Goal: Book appointment/travel/reservation

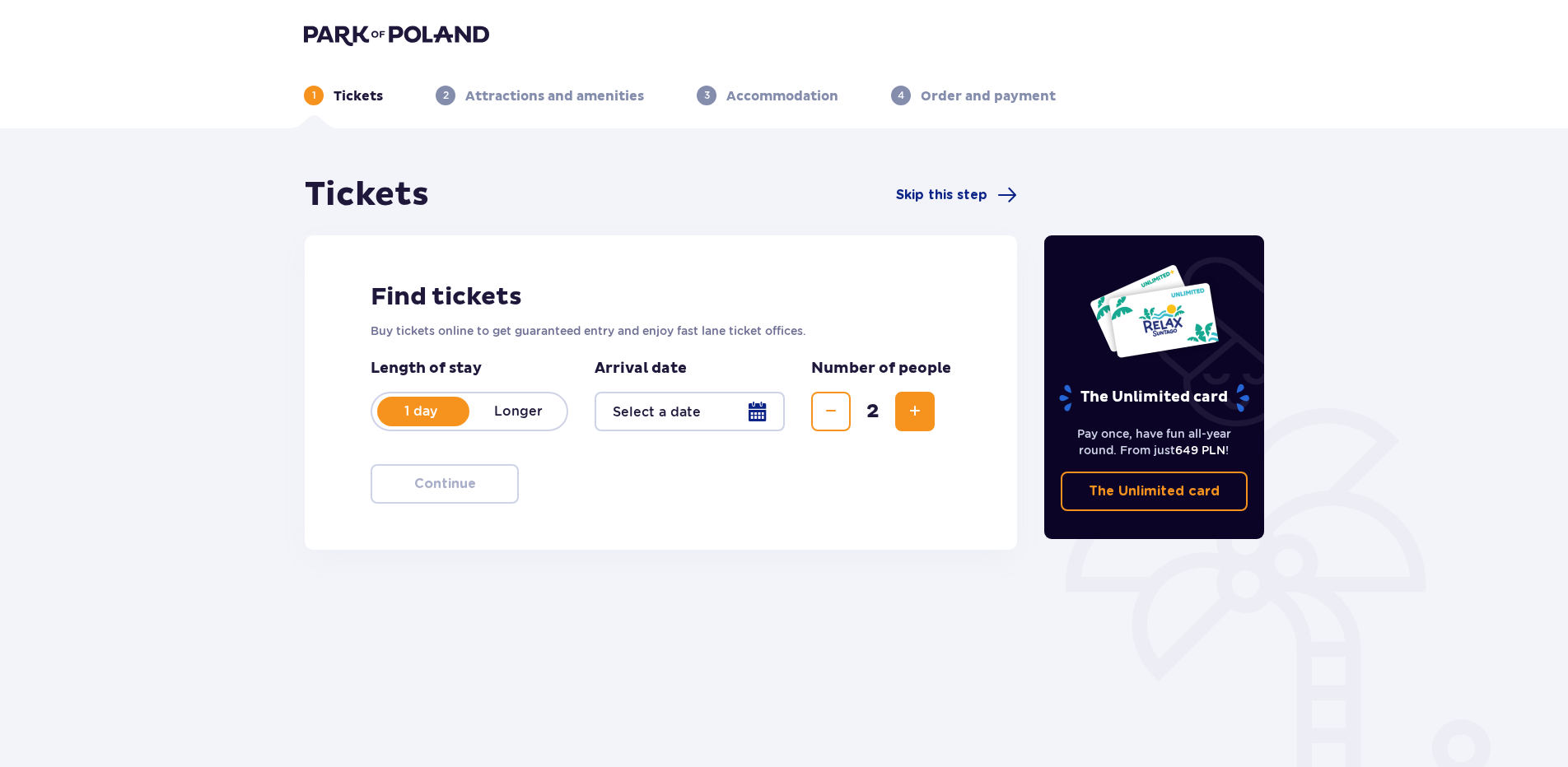
click at [756, 407] on div at bounding box center [689, 412] width 190 height 39
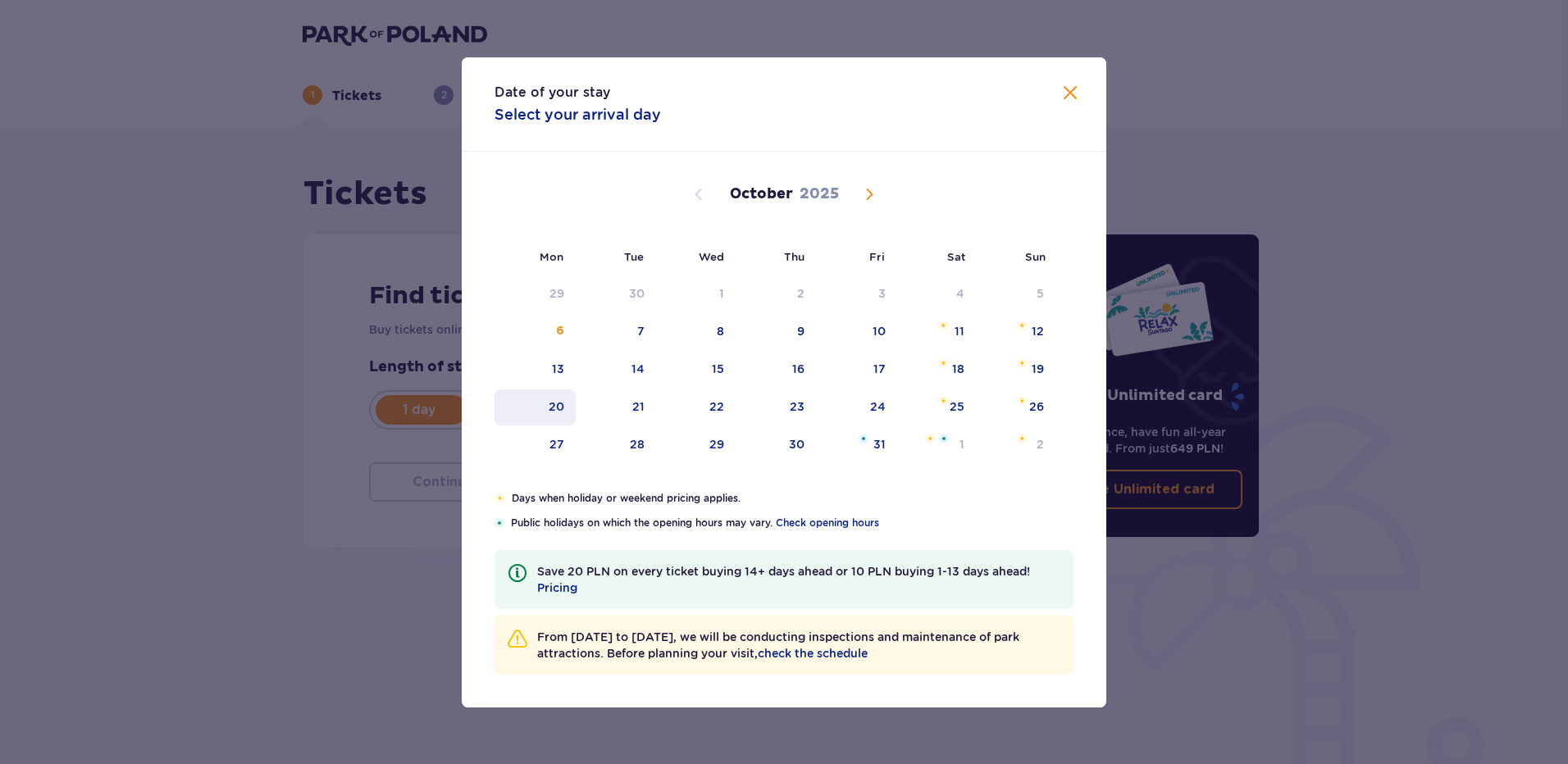
drag, startPoint x: 638, startPoint y: 409, endPoint x: 557, endPoint y: 412, distance: 81.1
click at [557, 412] on tr "20 21 22 23 24 25 26" at bounding box center [775, 407] width 561 height 36
click at [557, 412] on div "20" at bounding box center [556, 406] width 16 height 16
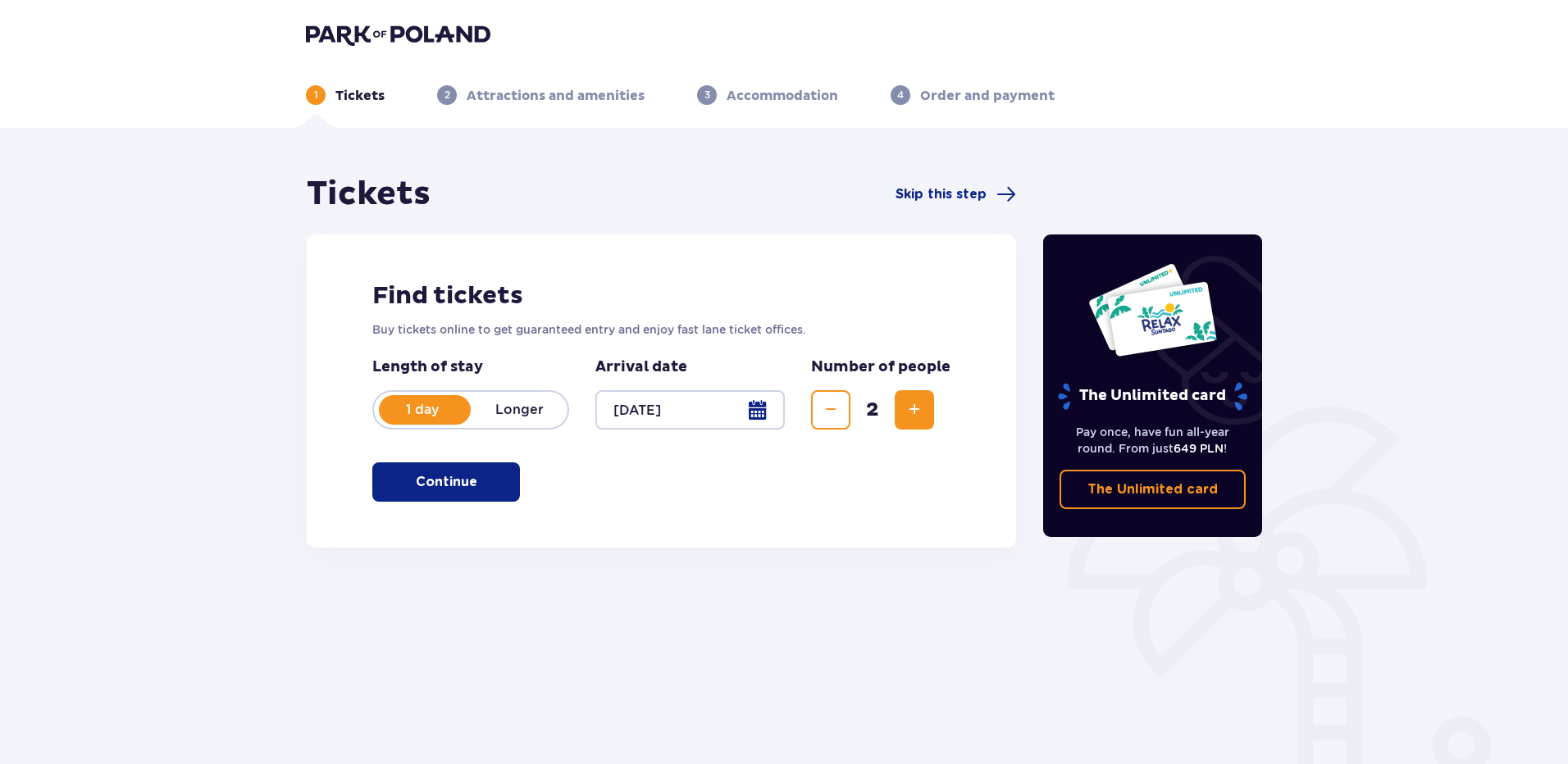
click at [639, 412] on div at bounding box center [689, 410] width 189 height 39
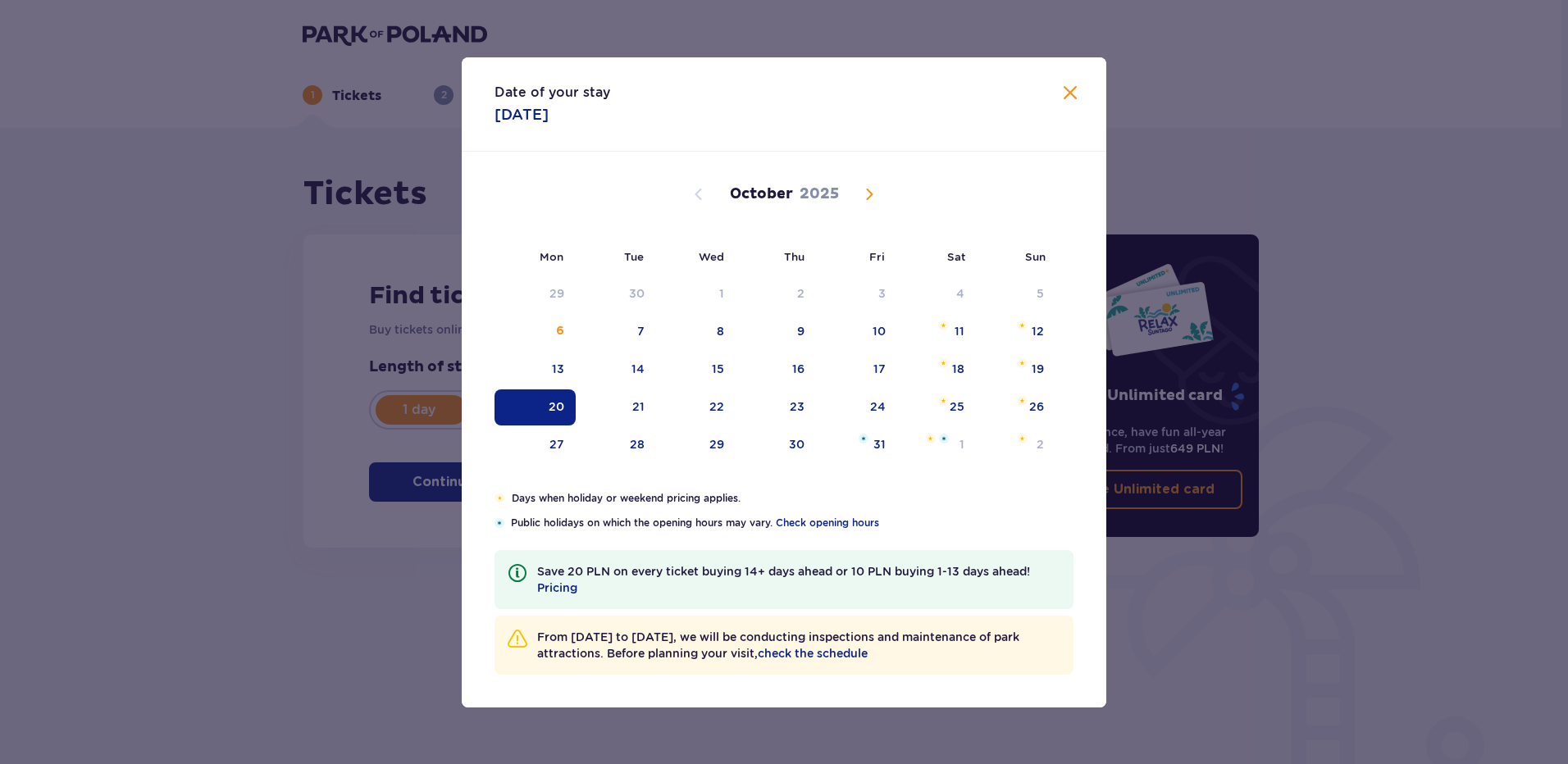
click at [1068, 90] on span "Close" at bounding box center [1070, 93] width 20 height 20
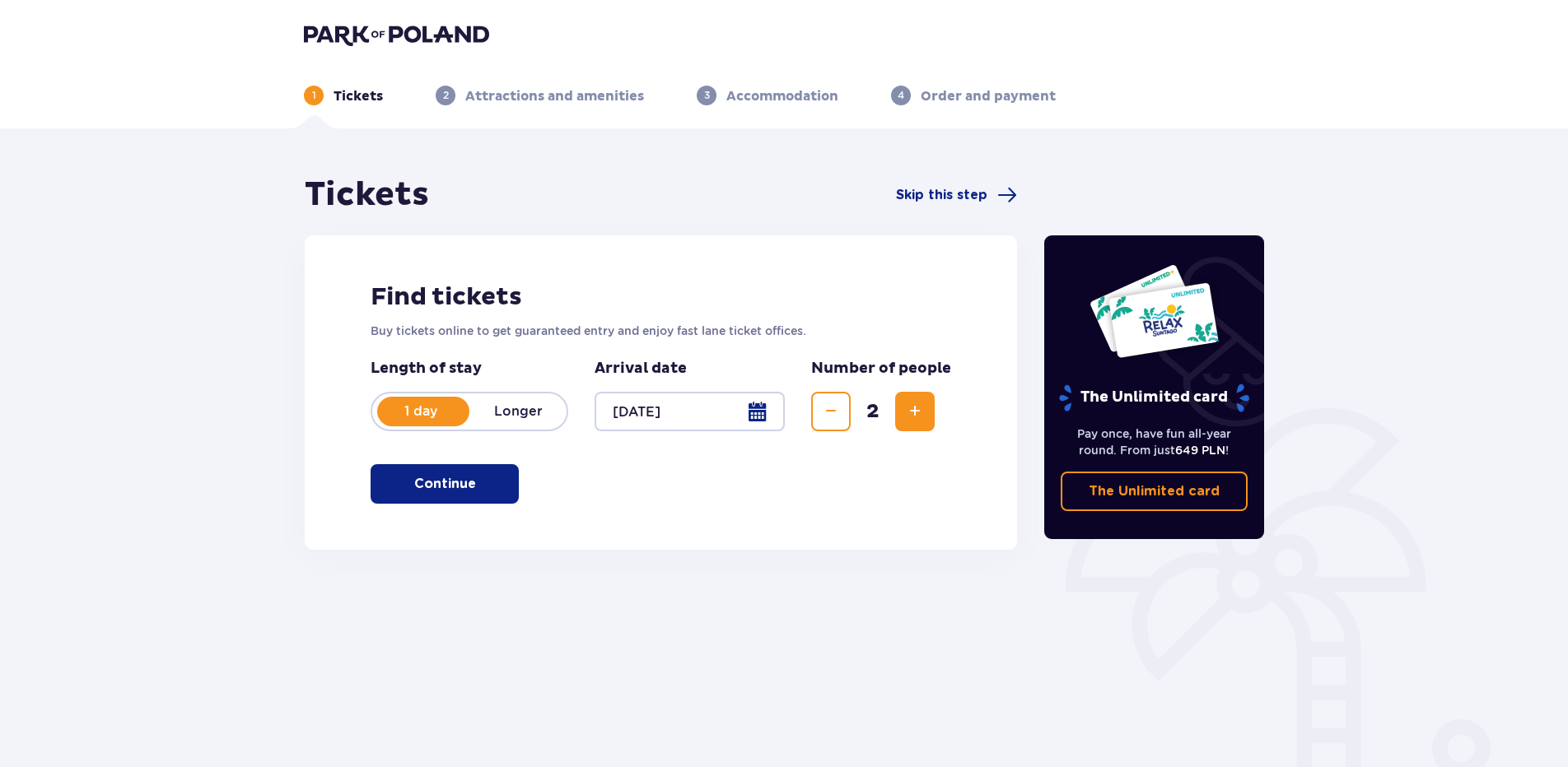
click at [646, 420] on div at bounding box center [689, 412] width 190 height 39
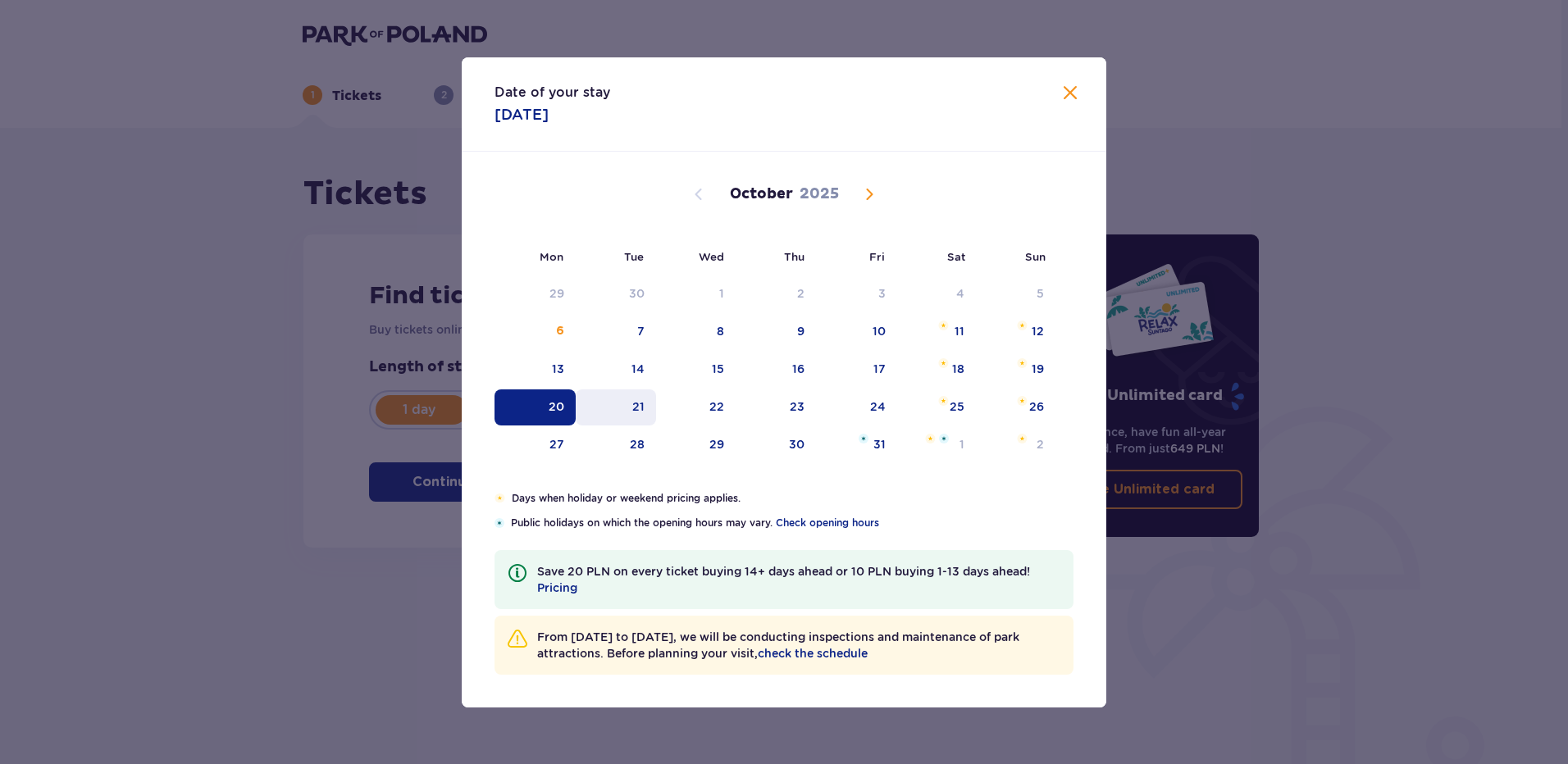
click at [634, 414] on div "21" at bounding box center [639, 406] width 12 height 16
type input "[DATE]"
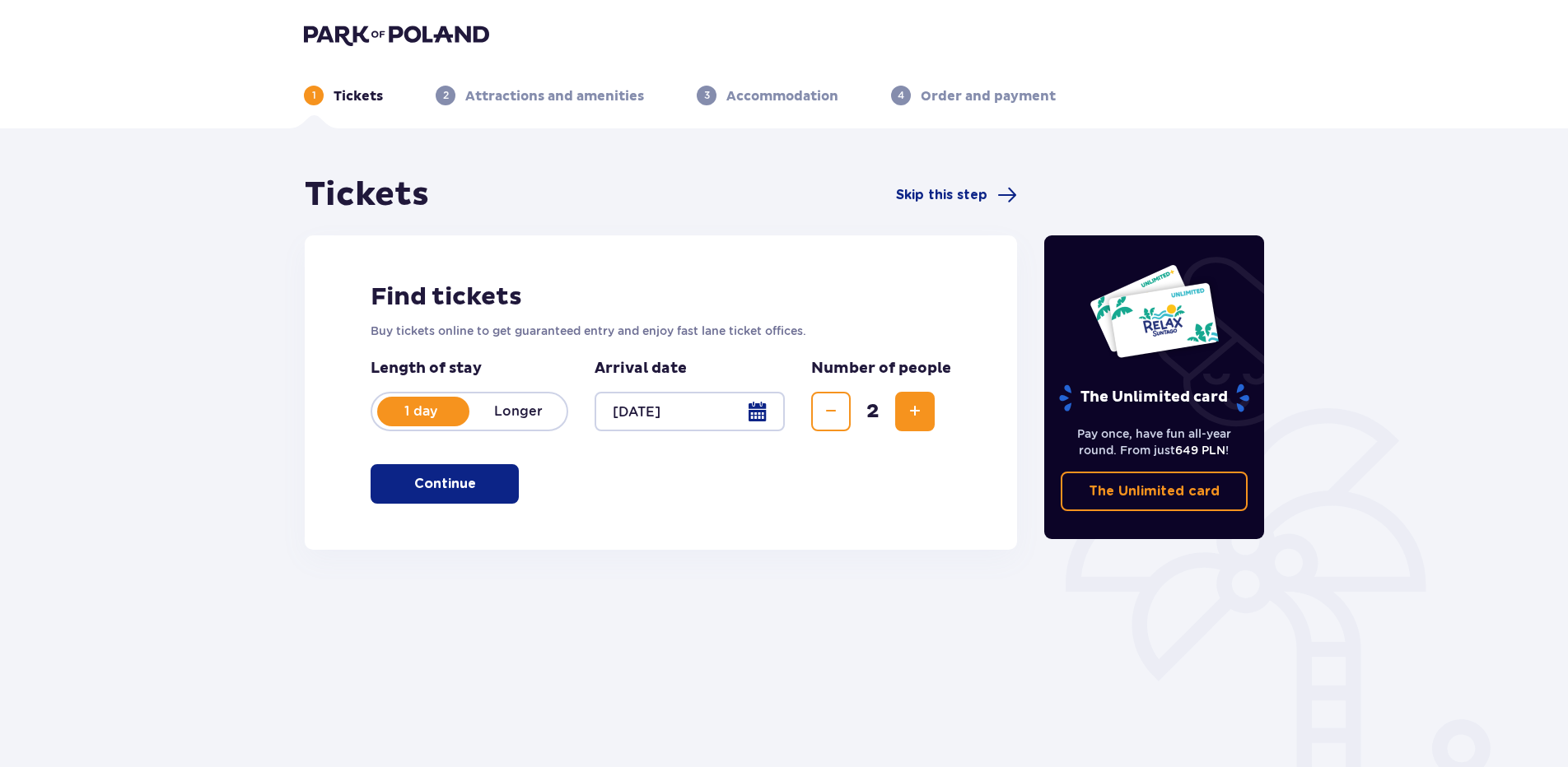
click at [472, 488] on span "button" at bounding box center [479, 484] width 20 height 20
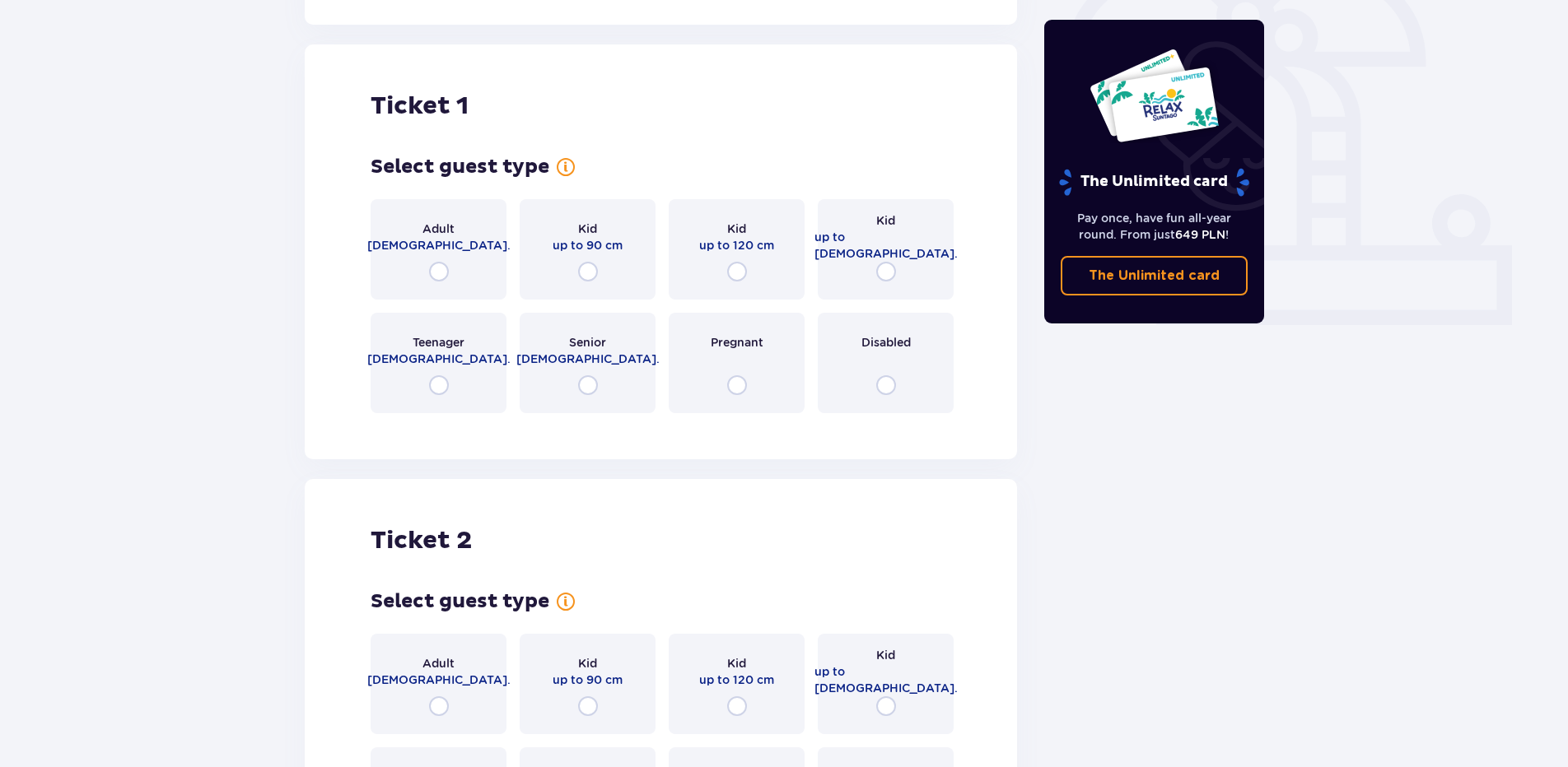
scroll to position [550, 0]
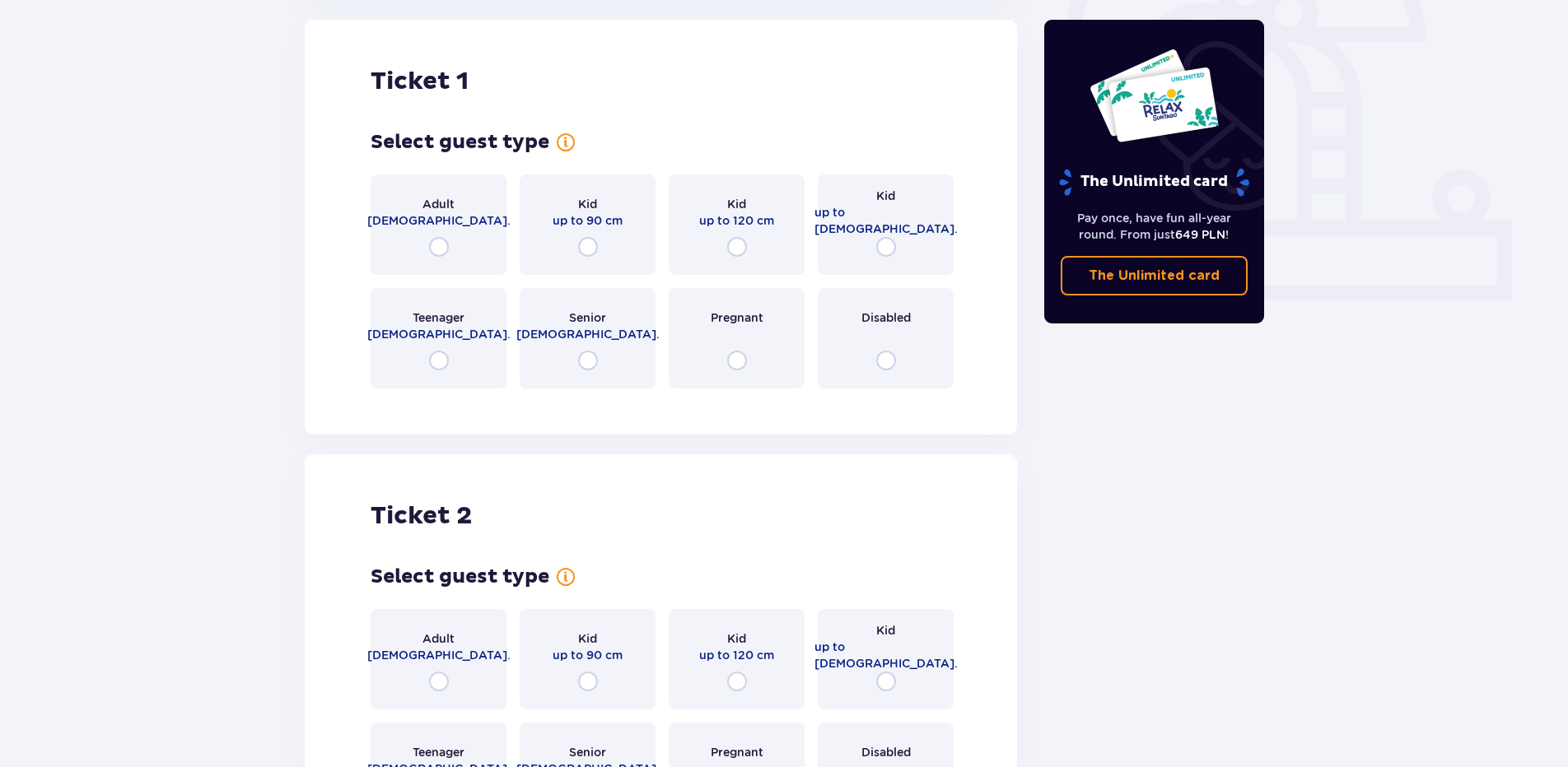
click at [434, 245] on input "radio" at bounding box center [439, 247] width 20 height 20
radio input "true"
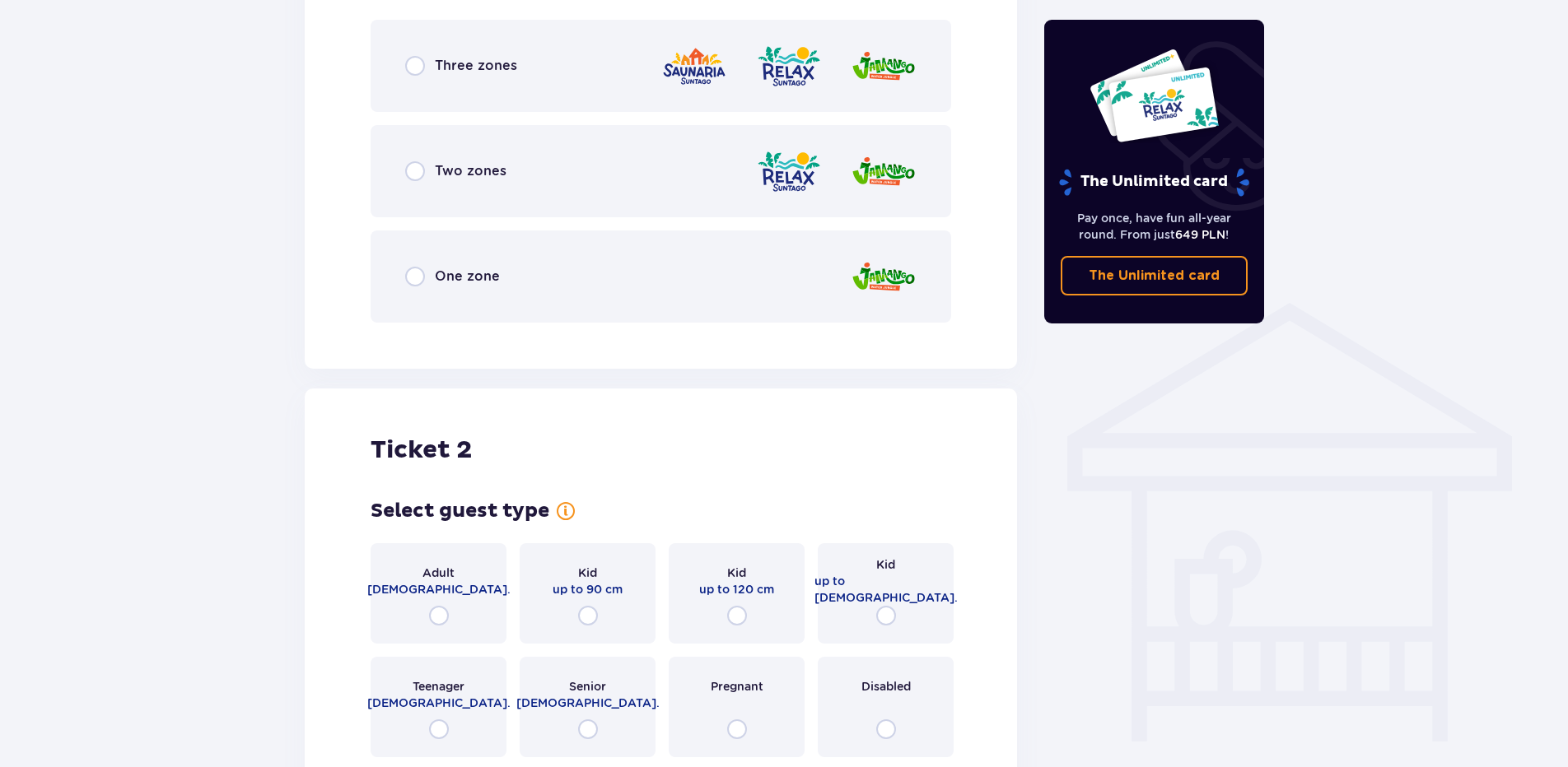
scroll to position [951, 0]
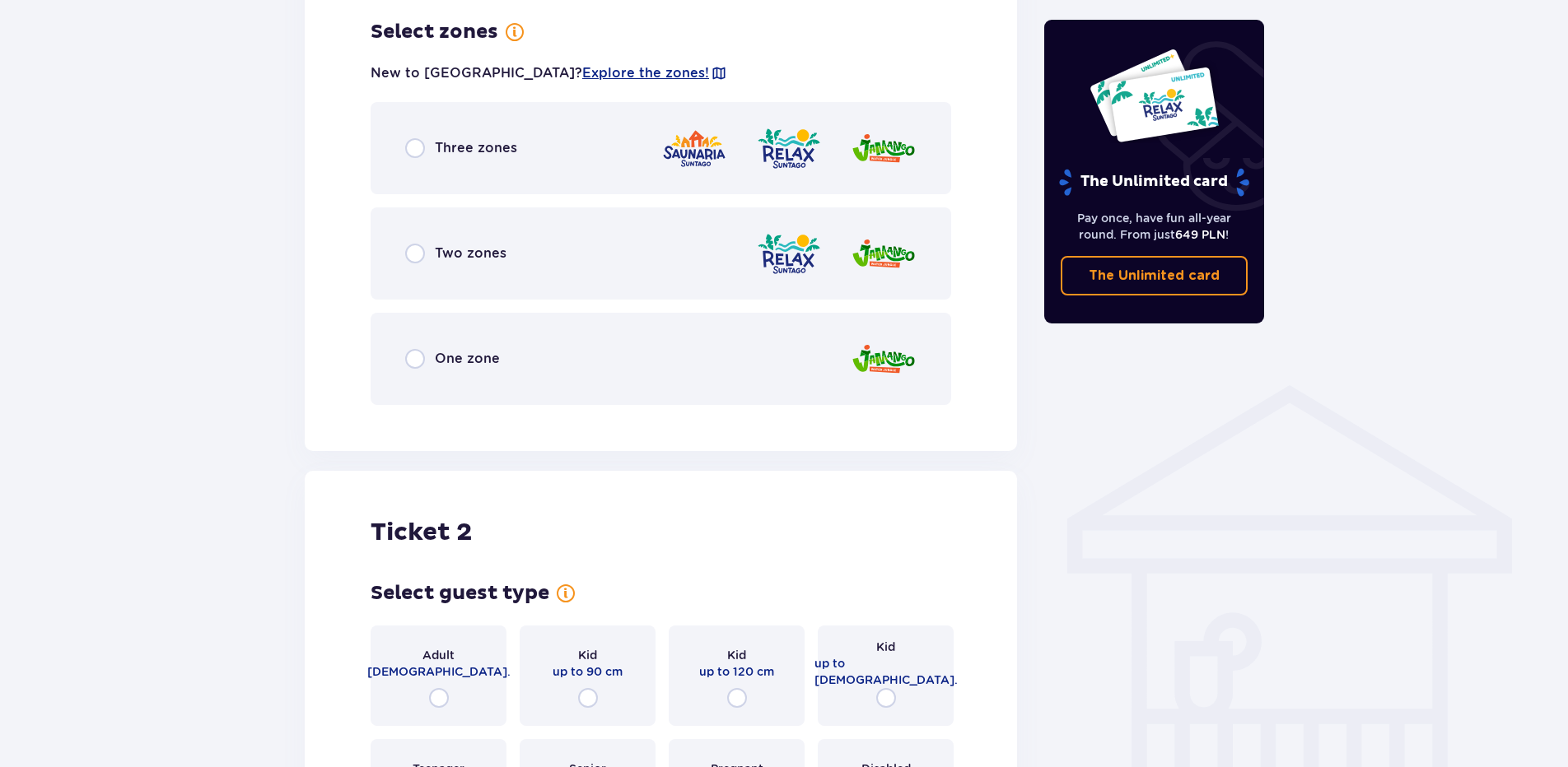
click at [419, 249] on input "radio" at bounding box center [415, 254] width 20 height 20
radio input "true"
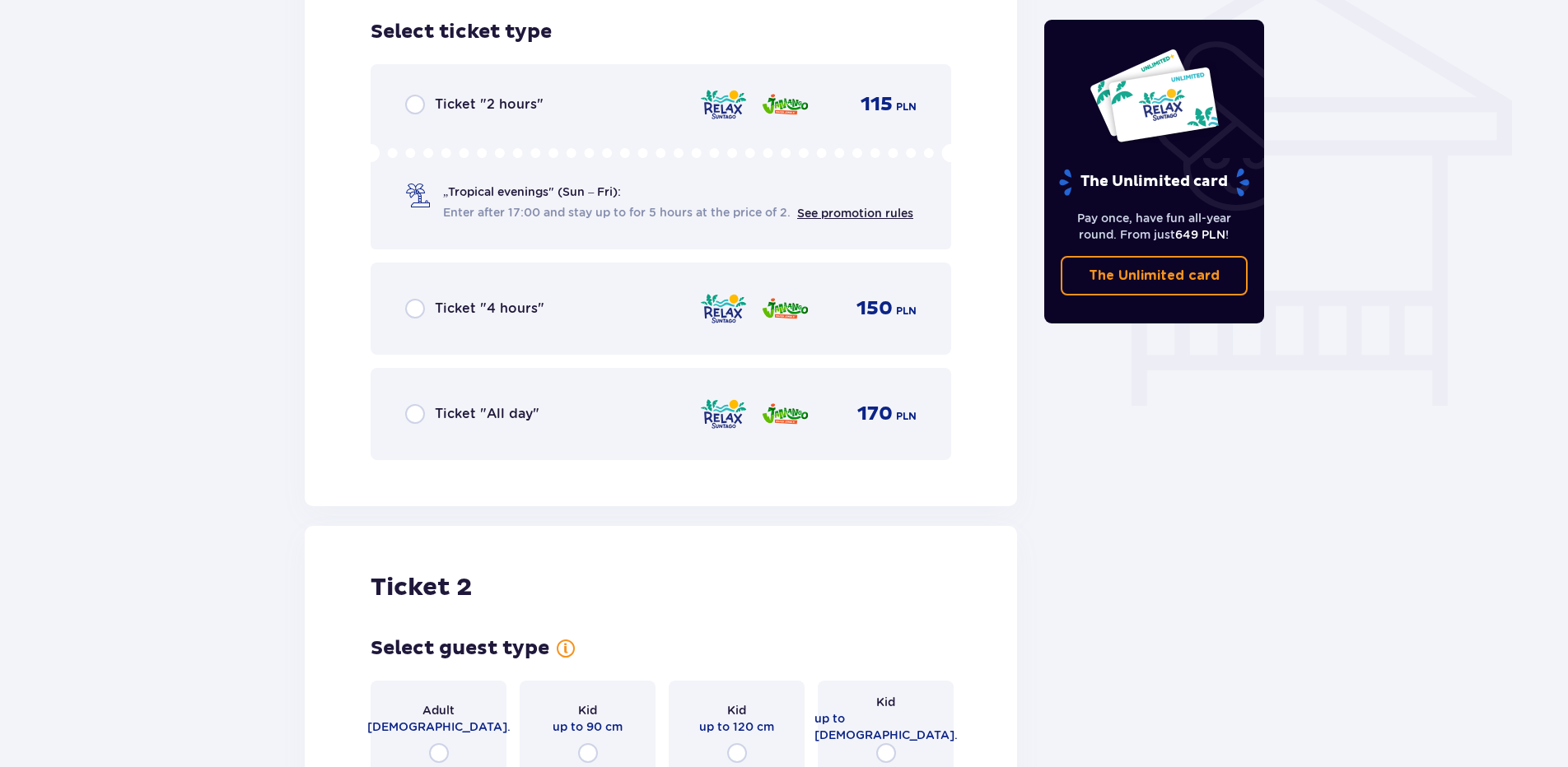
scroll to position [1700, 0]
